Goal: Task Accomplishment & Management: Complete application form

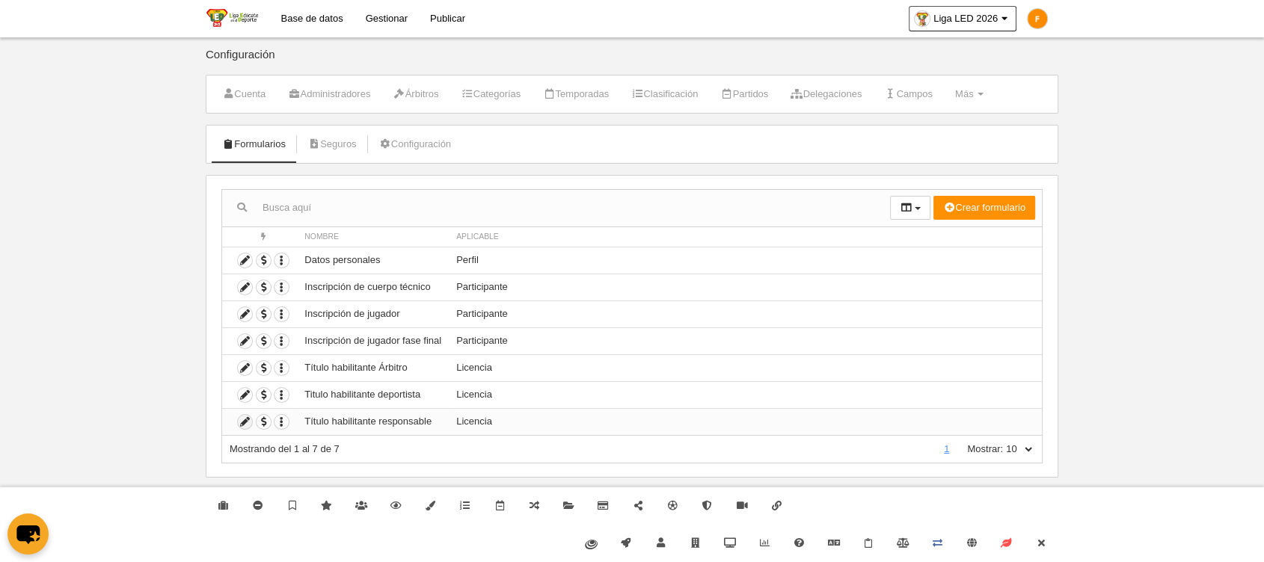
click at [244, 419] on icon at bounding box center [245, 422] width 14 height 14
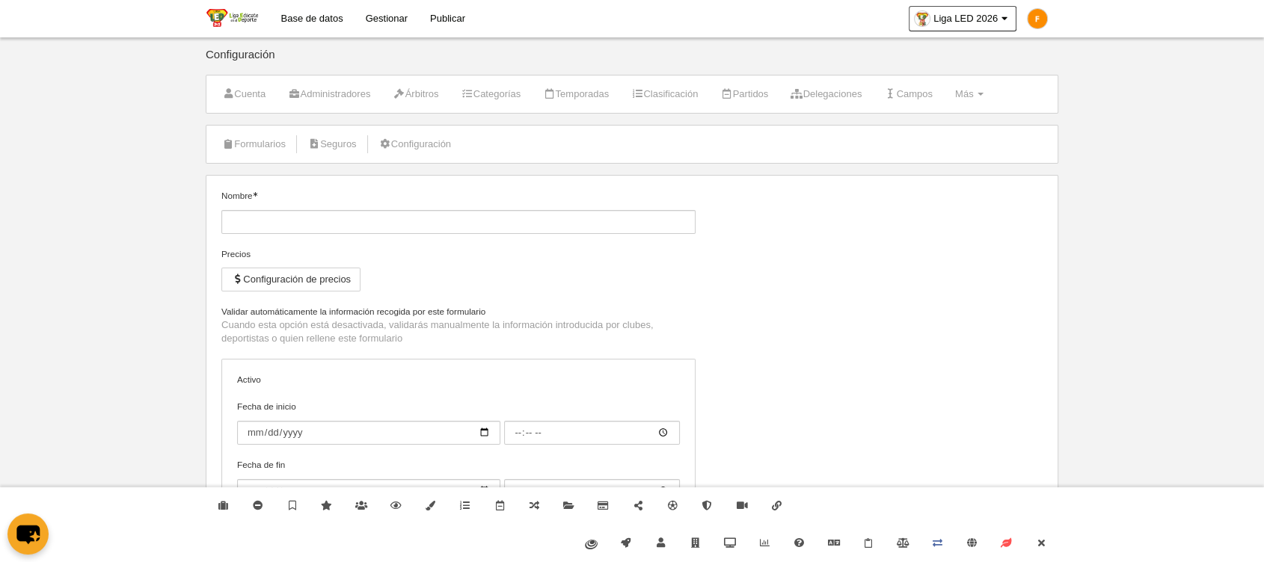
type input "Título habilitante responsable"
checkbox input "true"
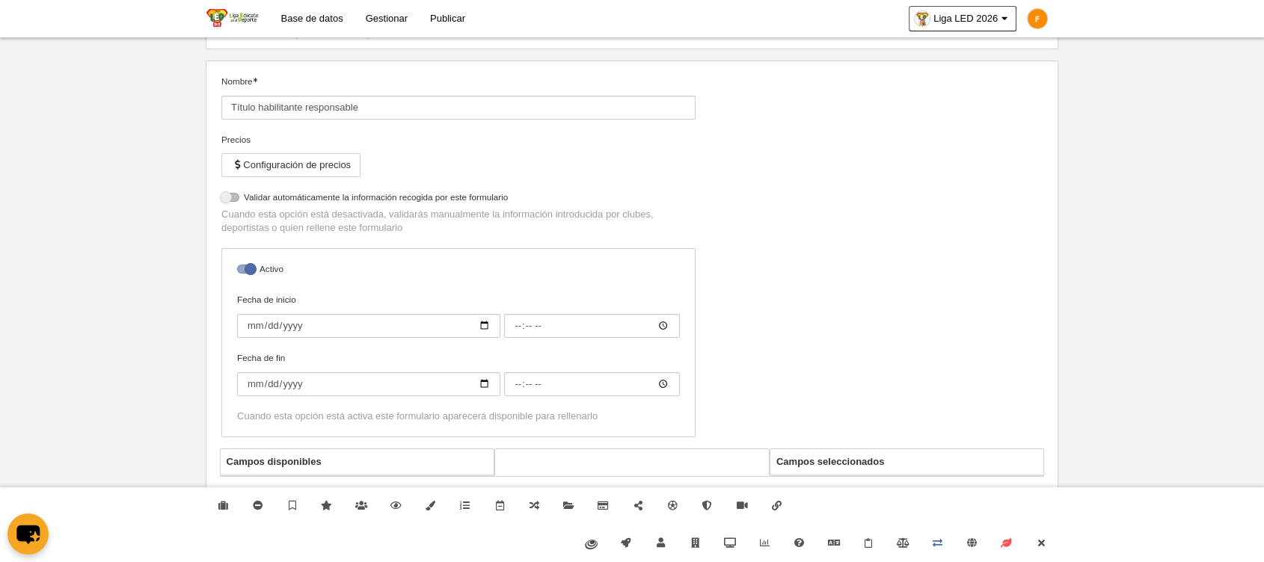
select select "selected"
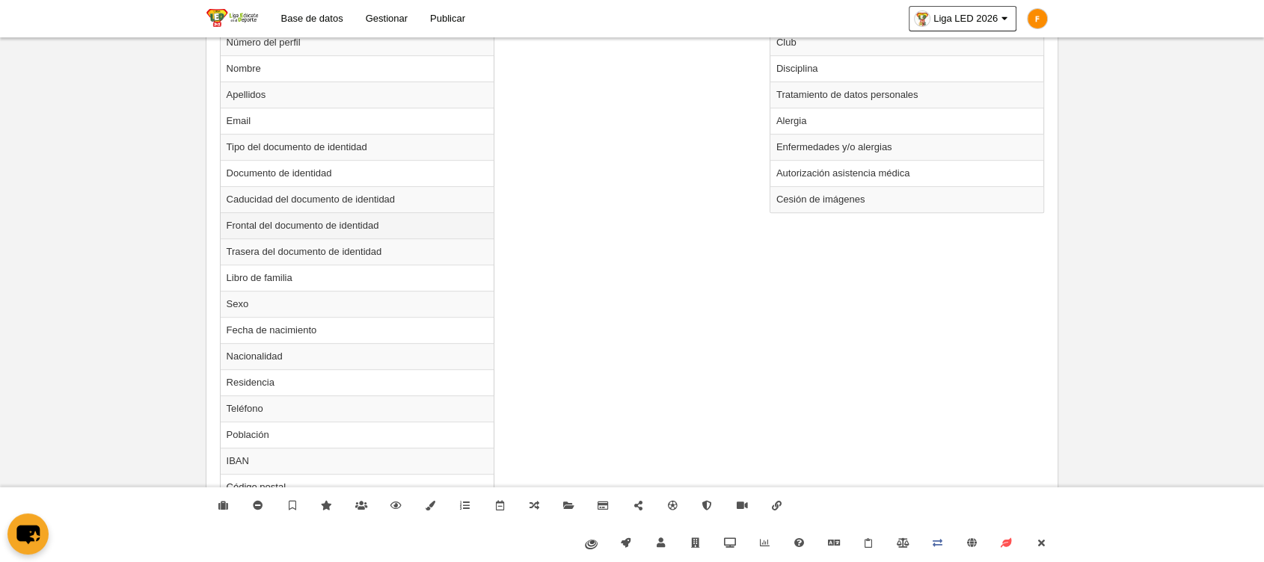
scroll to position [837, 0]
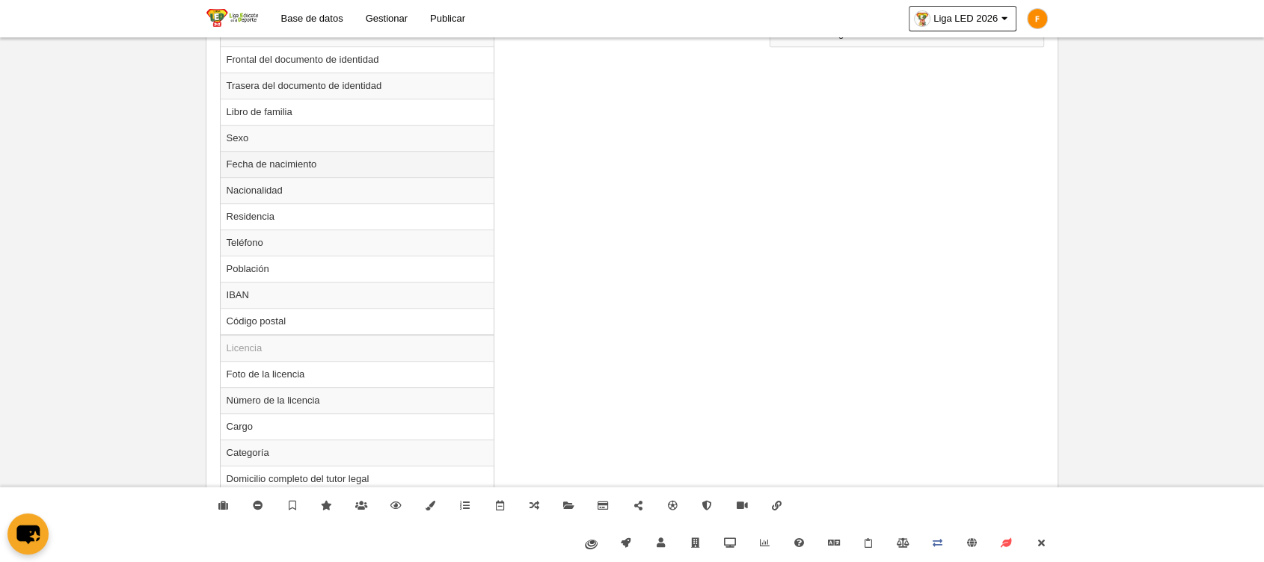
click at [292, 166] on td "Fecha de nacimiento" at bounding box center [358, 164] width 274 height 26
radio input "true"
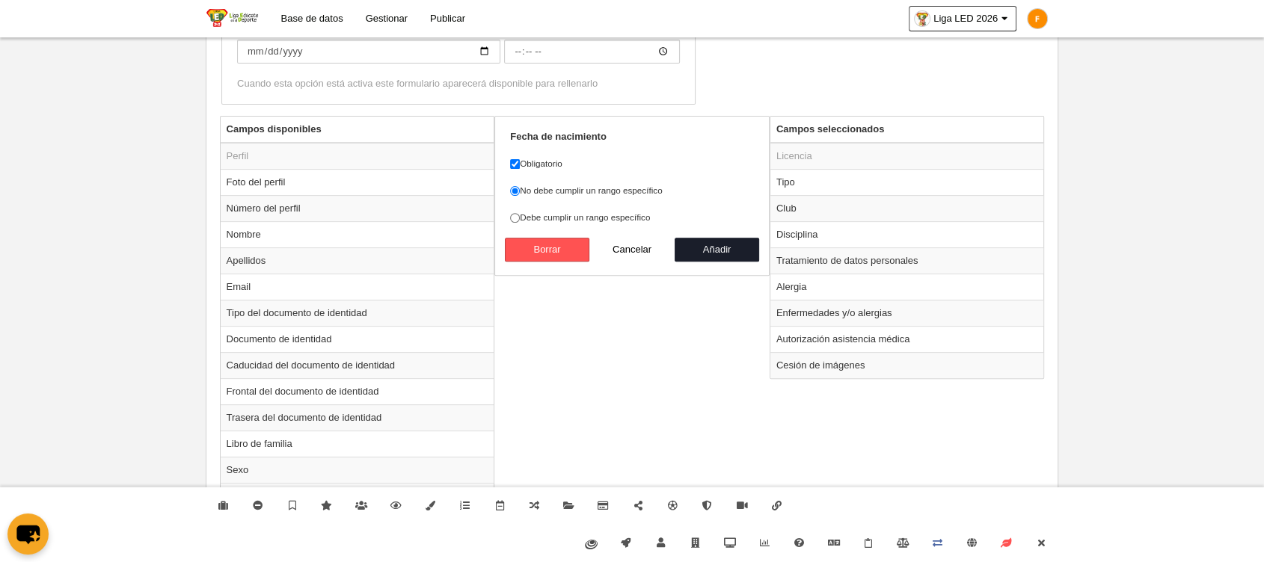
click at [553, 213] on label "Debe cumplir un rango específico" at bounding box center [632, 217] width 244 height 13
click at [520, 213] on input "Debe cumplir un rango específico" at bounding box center [515, 218] width 10 height 10
radio input "true"
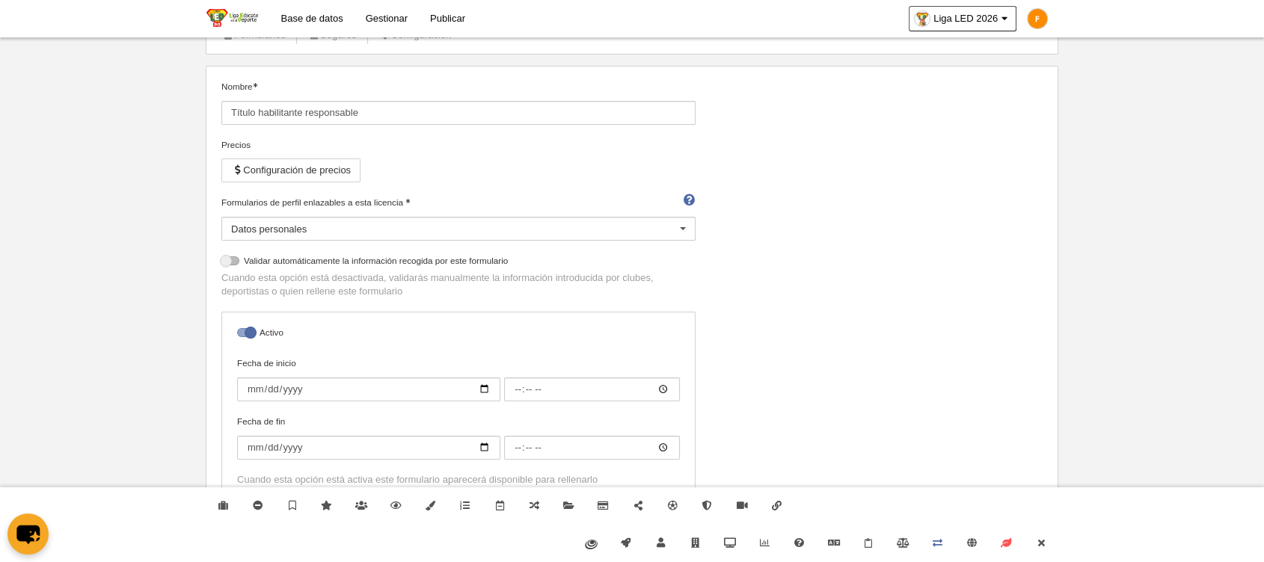
scroll to position [90, 0]
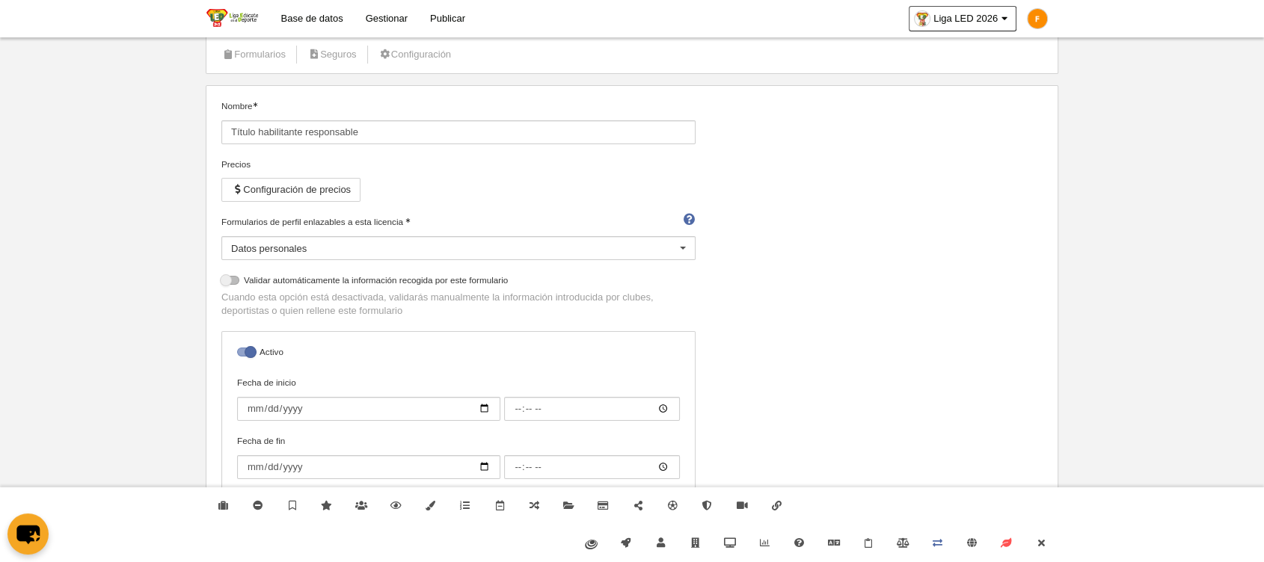
click at [328, 219] on label "Formularios de perfil enlazables a esta licencia" at bounding box center [458, 221] width 474 height 13
click at [231, 259] on input "Formularios de perfil enlazables a esta licencia" at bounding box center [231, 265] width 0 height 13
click at [328, 219] on label "Formularios de perfil enlazables a esta licencia" at bounding box center [458, 221] width 474 height 13
click at [231, 259] on input "Formularios de perfil enlazables a esta licencia" at bounding box center [231, 265] width 0 height 13
click at [328, 219] on label "Formularios de perfil enlazables a esta licencia" at bounding box center [458, 221] width 474 height 13
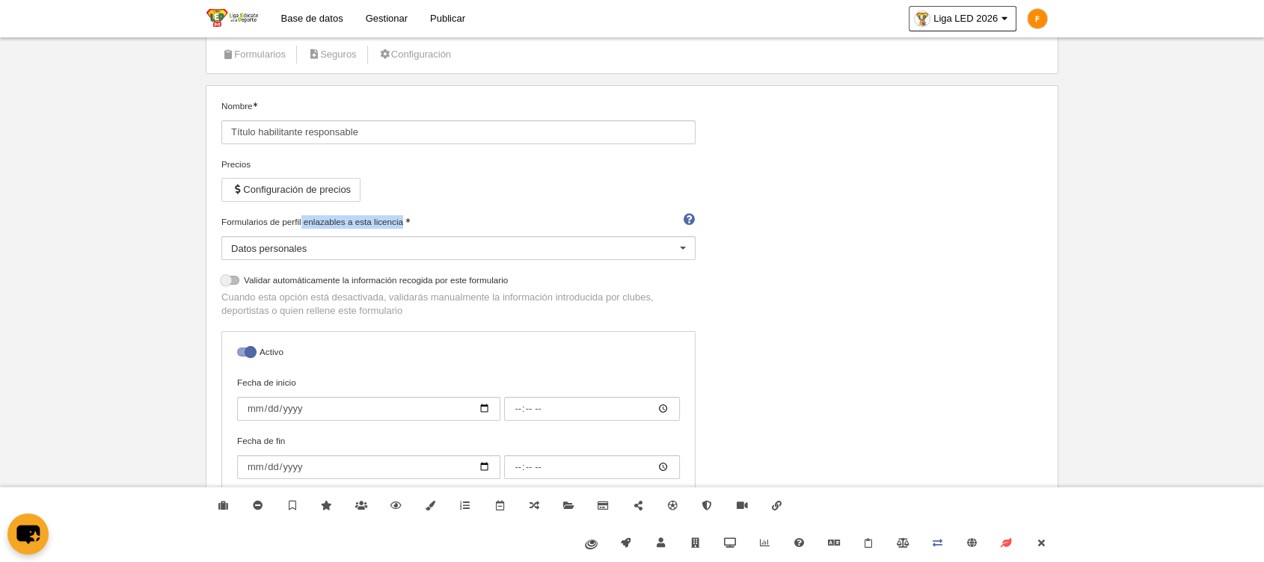
click at [231, 259] on input "Formularios de perfil enlazables a esta licencia" at bounding box center [231, 265] width 0 height 13
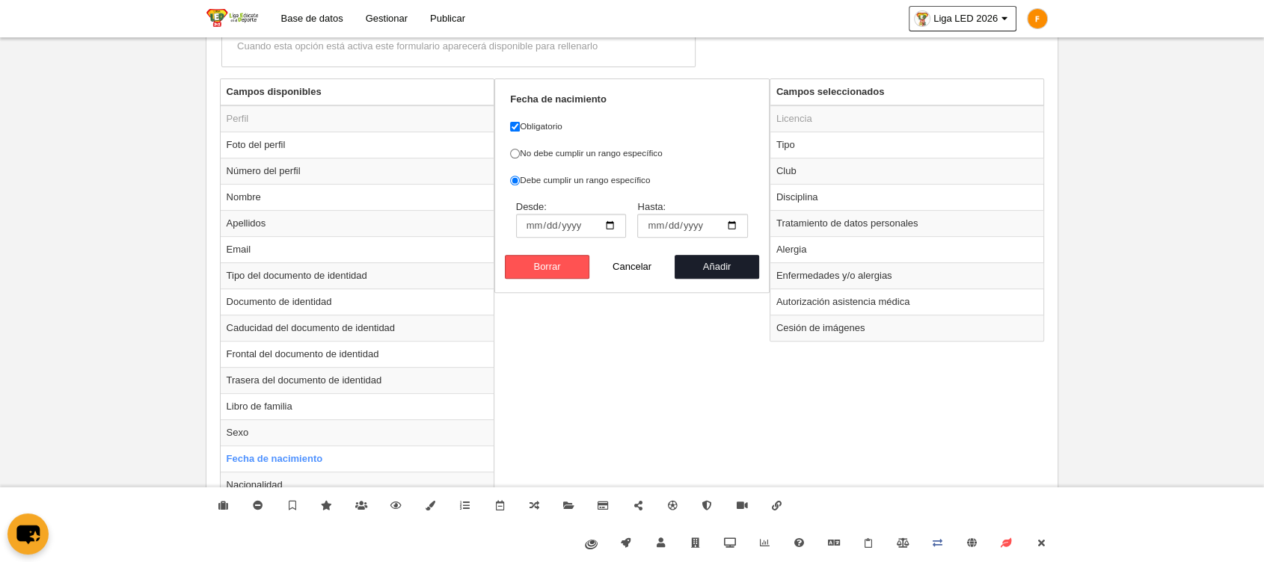
scroll to position [588, 0]
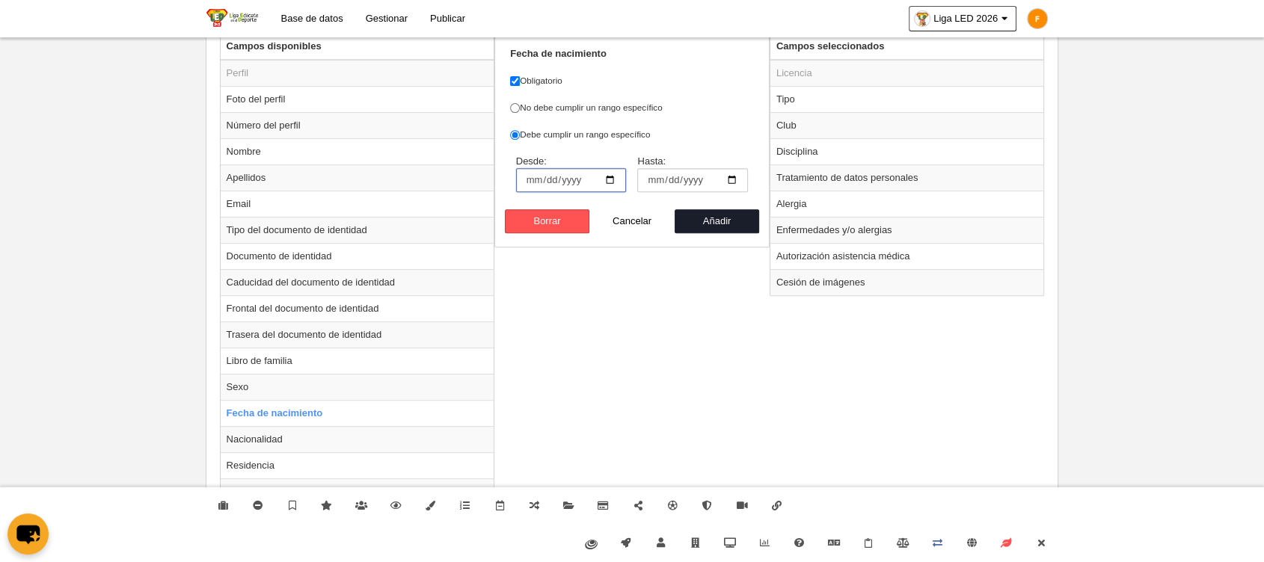
click at [608, 175] on input "Desde:" at bounding box center [571, 180] width 111 height 24
type input "2008-01-17"
click at [714, 222] on button "Añadir" at bounding box center [716, 221] width 85 height 24
radio input "false"
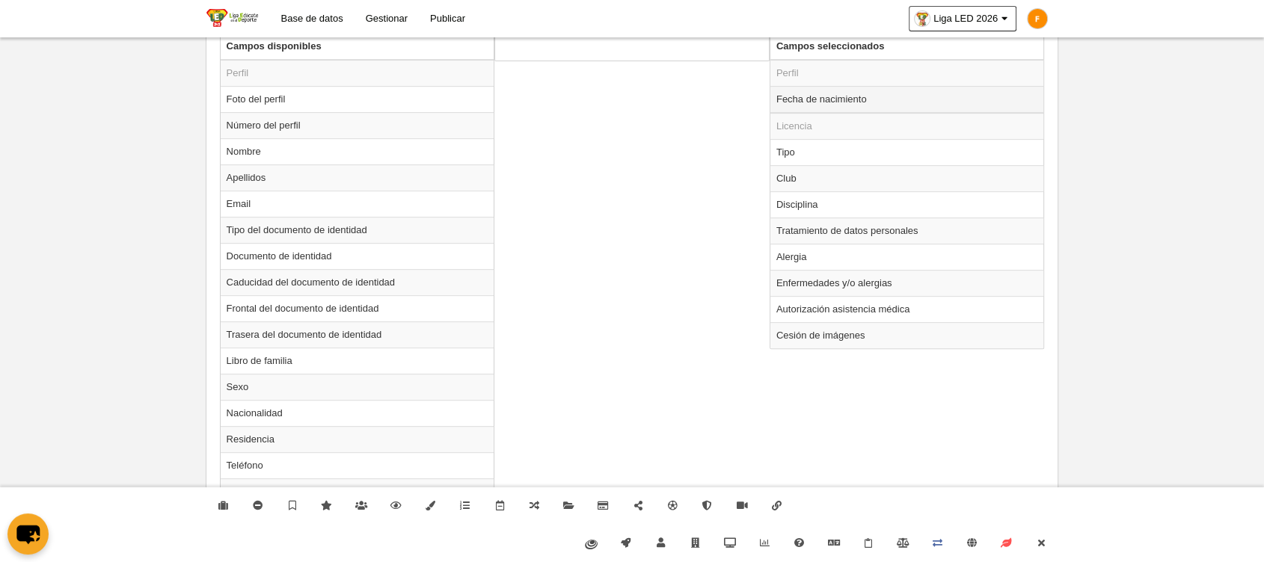
click at [815, 99] on td "Fecha de nacimiento" at bounding box center [907, 99] width 274 height 27
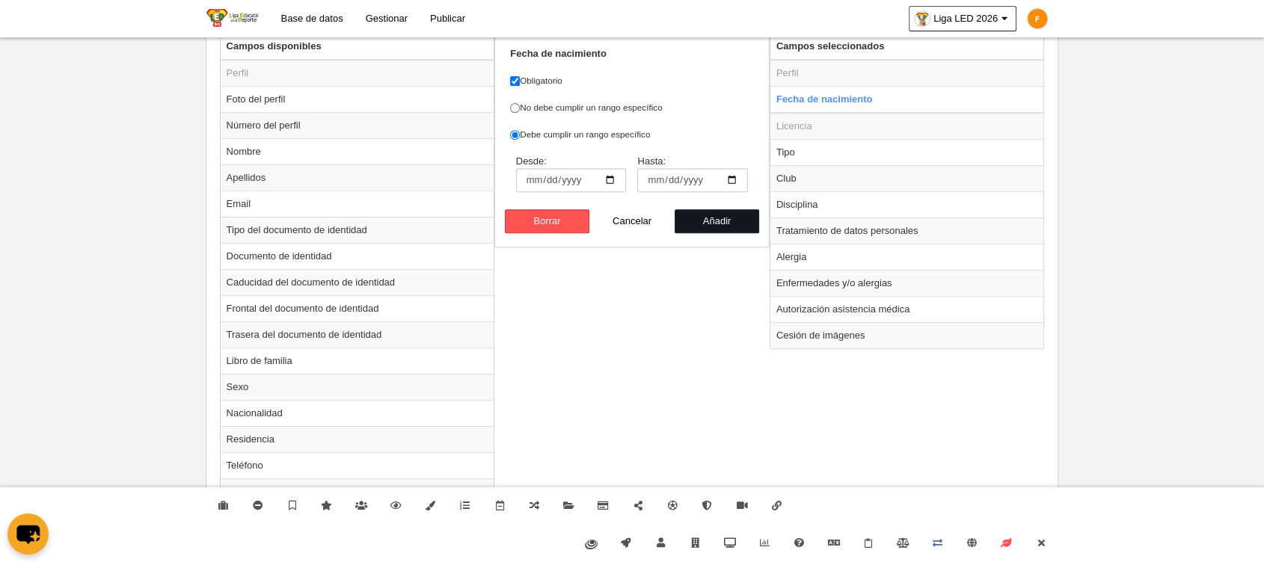
click at [733, 215] on button "Añadir" at bounding box center [716, 221] width 85 height 24
radio input "false"
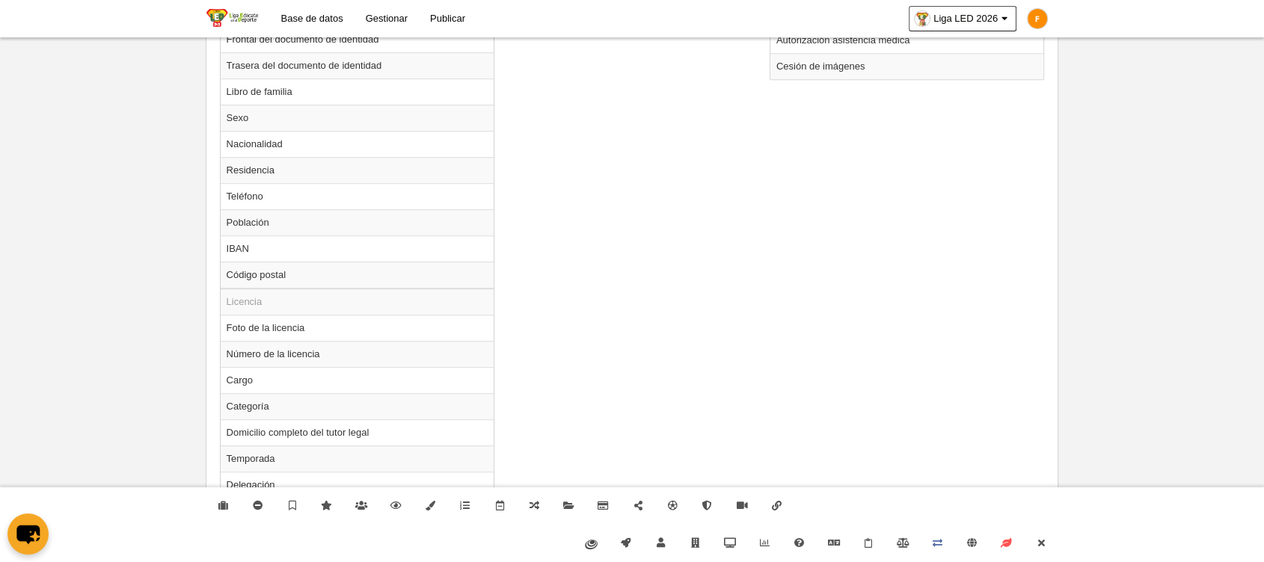
scroll to position [1060, 0]
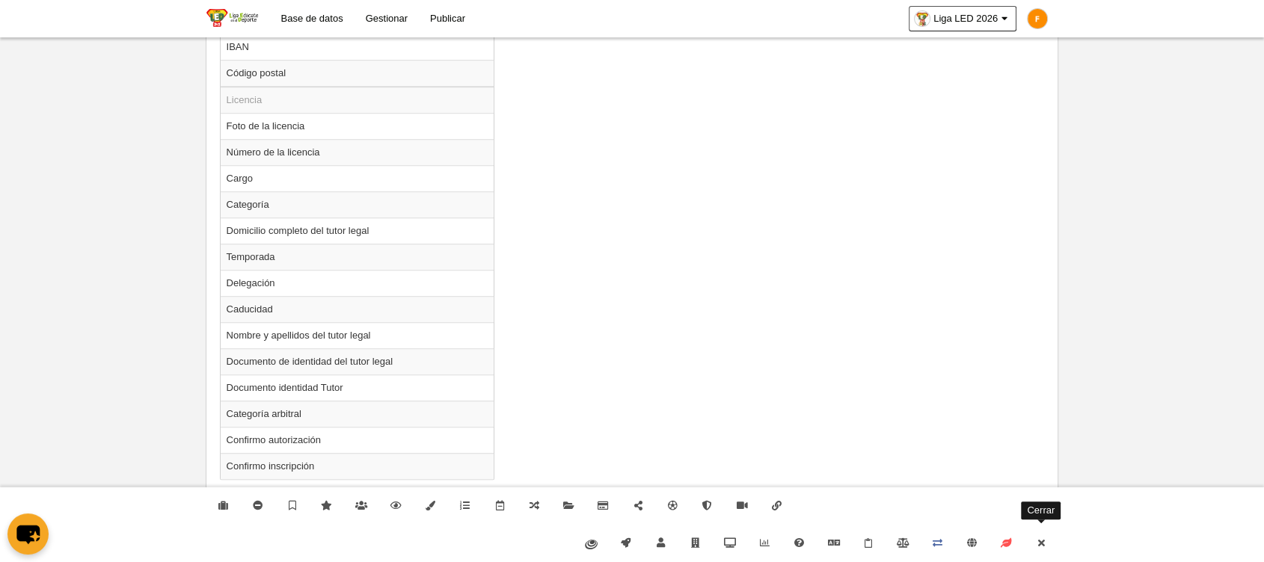
click at [1042, 543] on icon at bounding box center [1041, 543] width 12 height 10
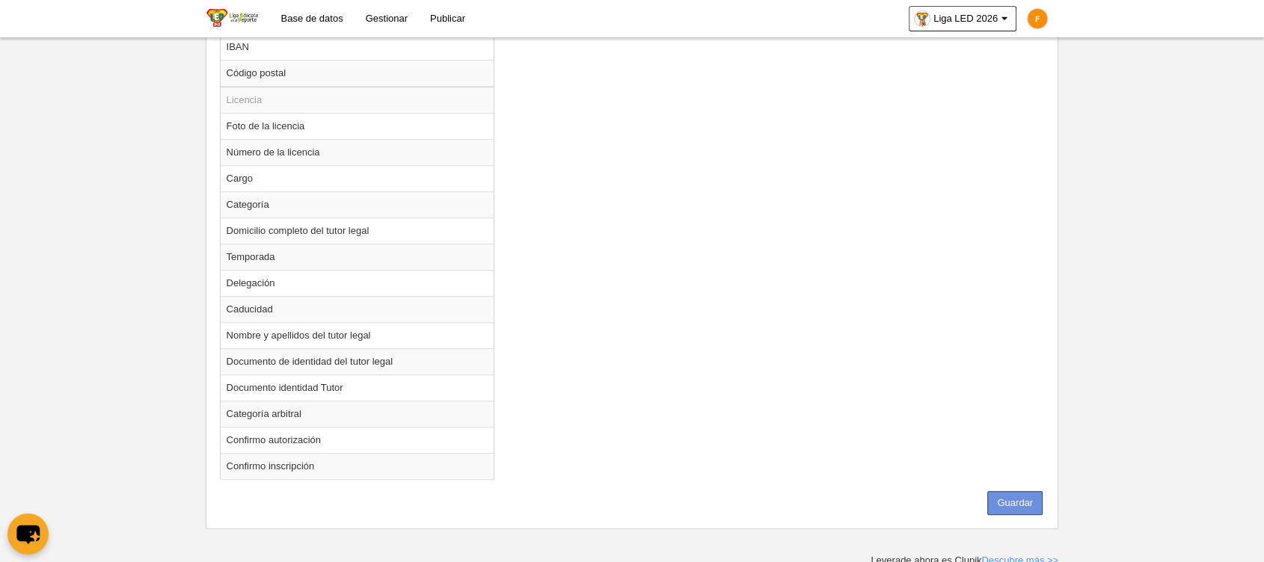
click at [1033, 508] on button "Guardar" at bounding box center [1014, 503] width 55 height 24
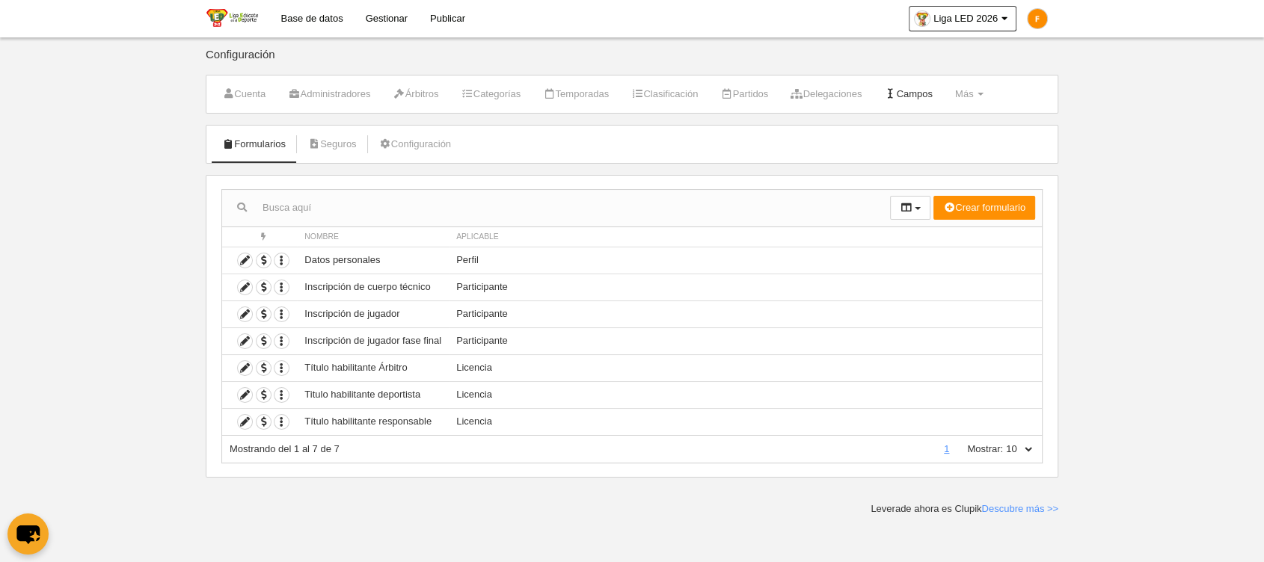
click at [941, 89] on link "Campos" at bounding box center [908, 94] width 65 height 22
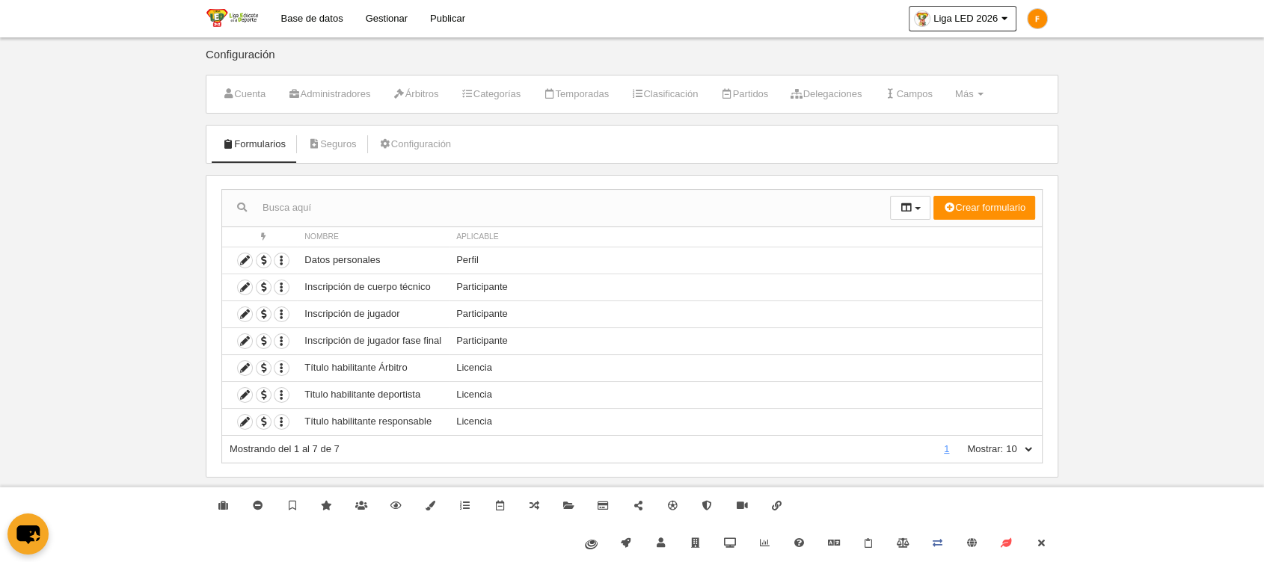
click at [378, 18] on link "Gestionar" at bounding box center [386, 18] width 64 height 37
